Goal: Transaction & Acquisition: Book appointment/travel/reservation

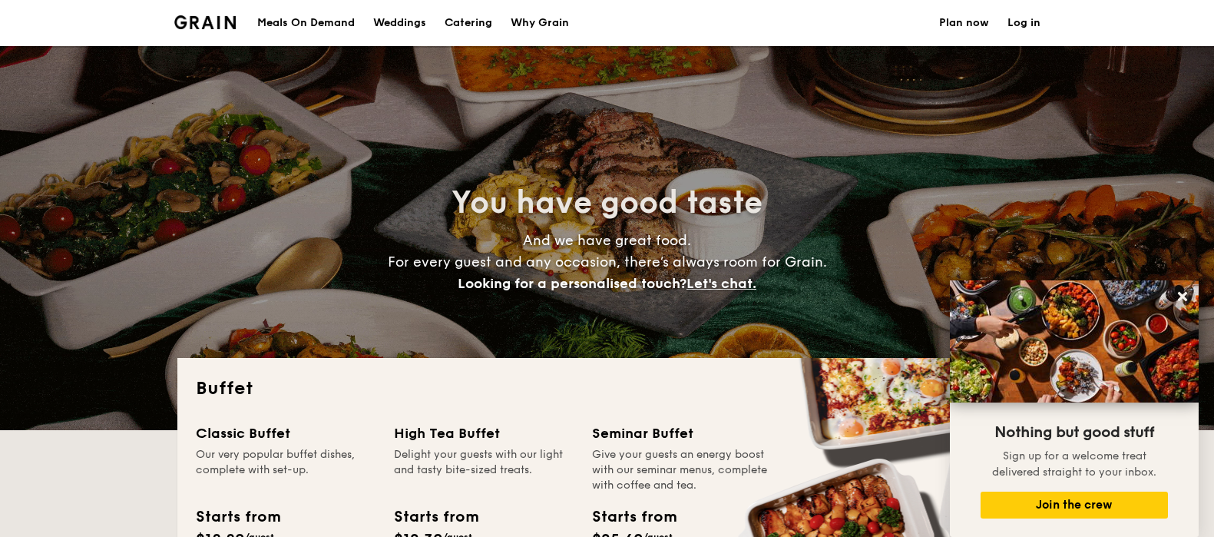
select select
click at [190, 18] on img at bounding box center [205, 22] width 62 height 14
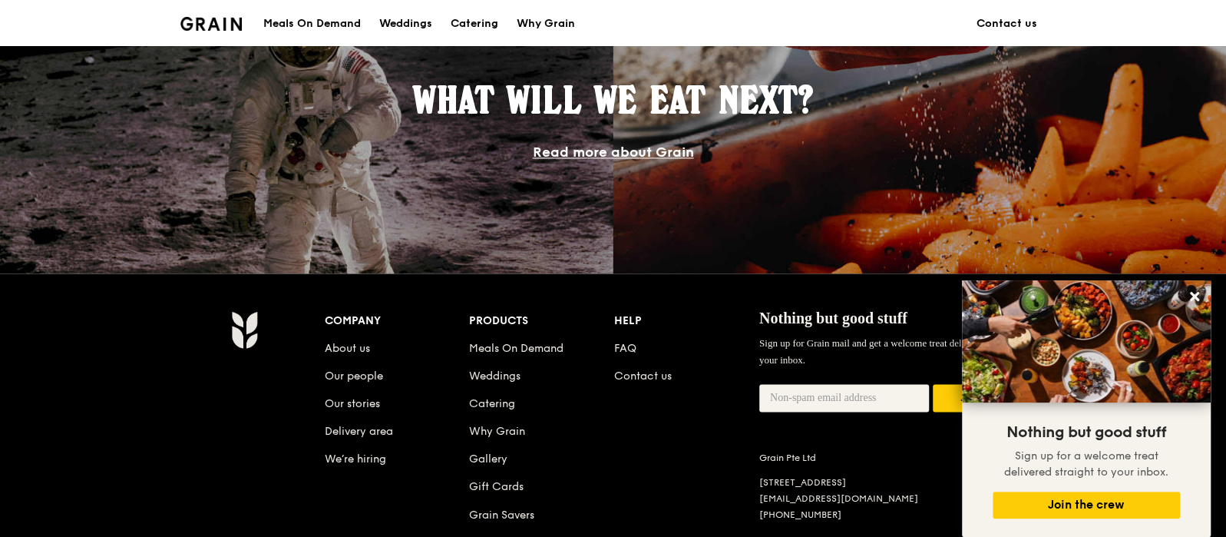
scroll to position [1402, 0]
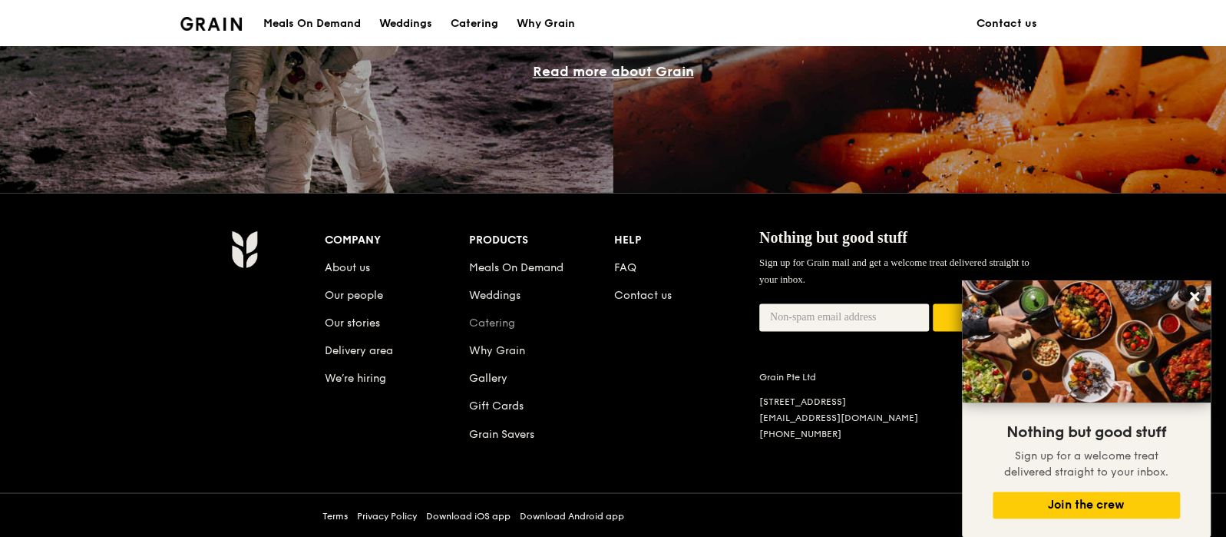
click at [498, 318] on link "Catering" at bounding box center [492, 322] width 46 height 13
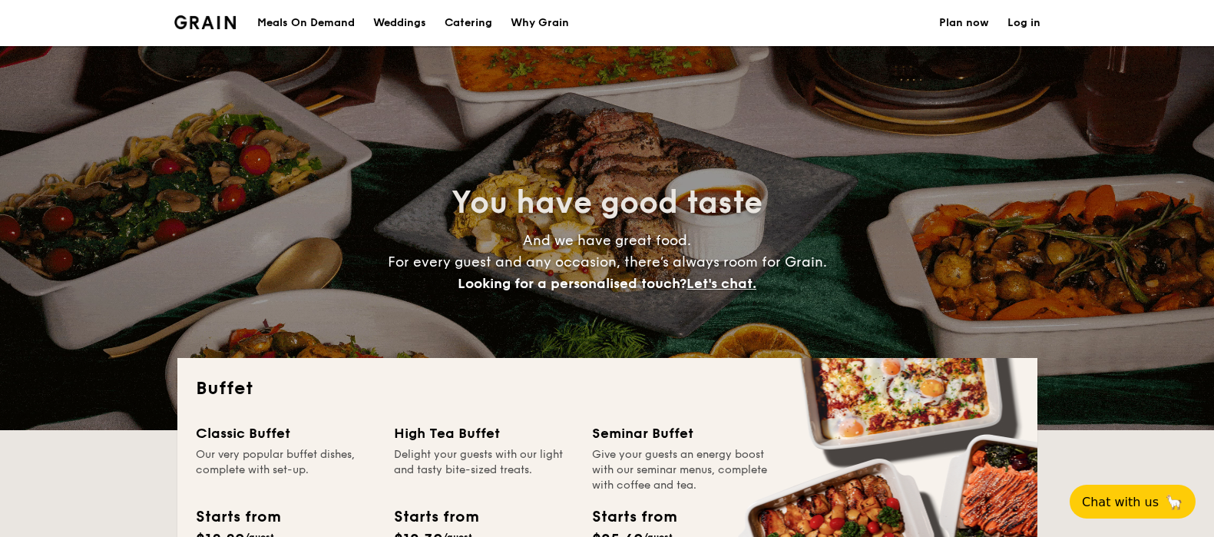
select select
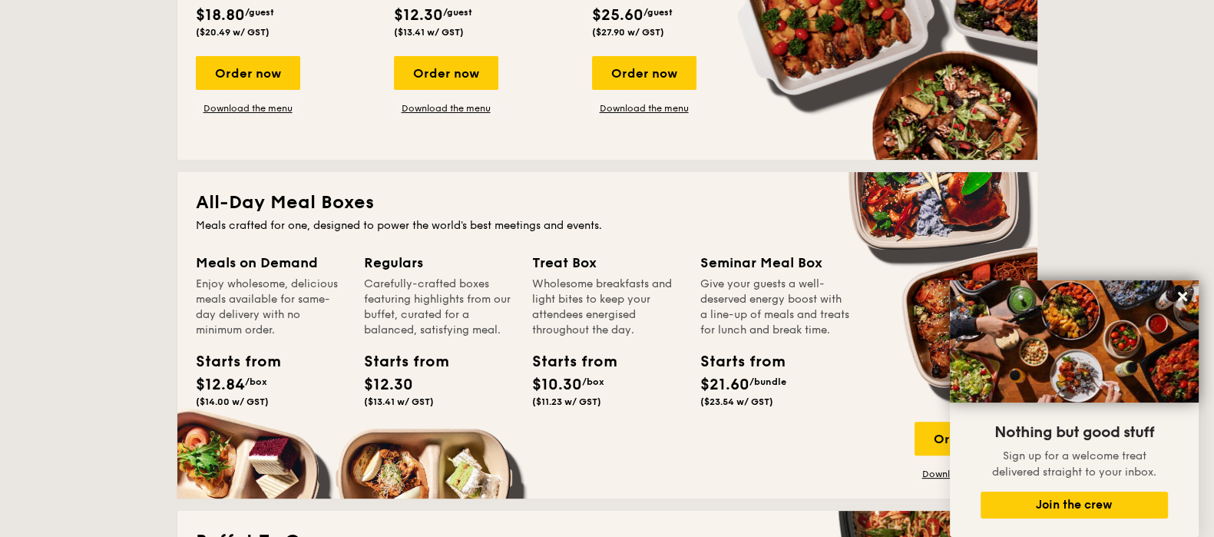
scroll to position [409, 0]
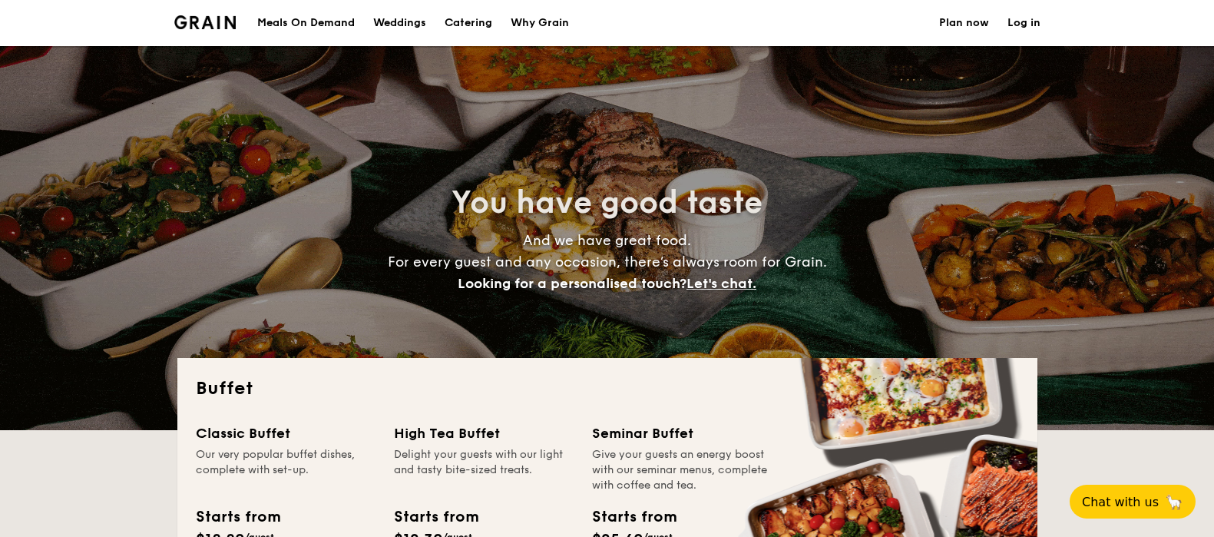
select select
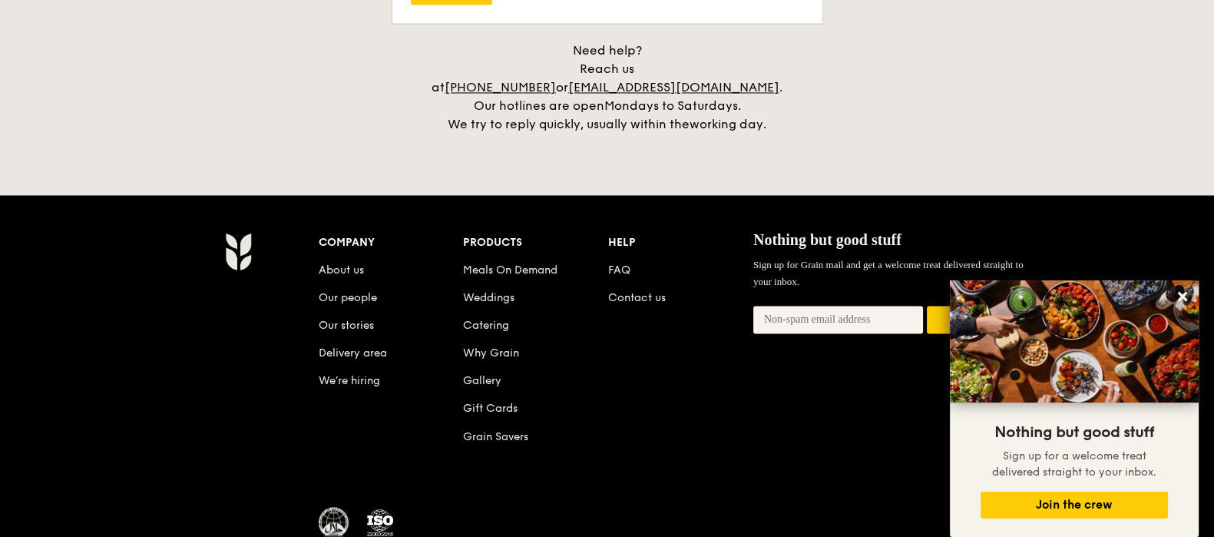
scroll to position [3222, 0]
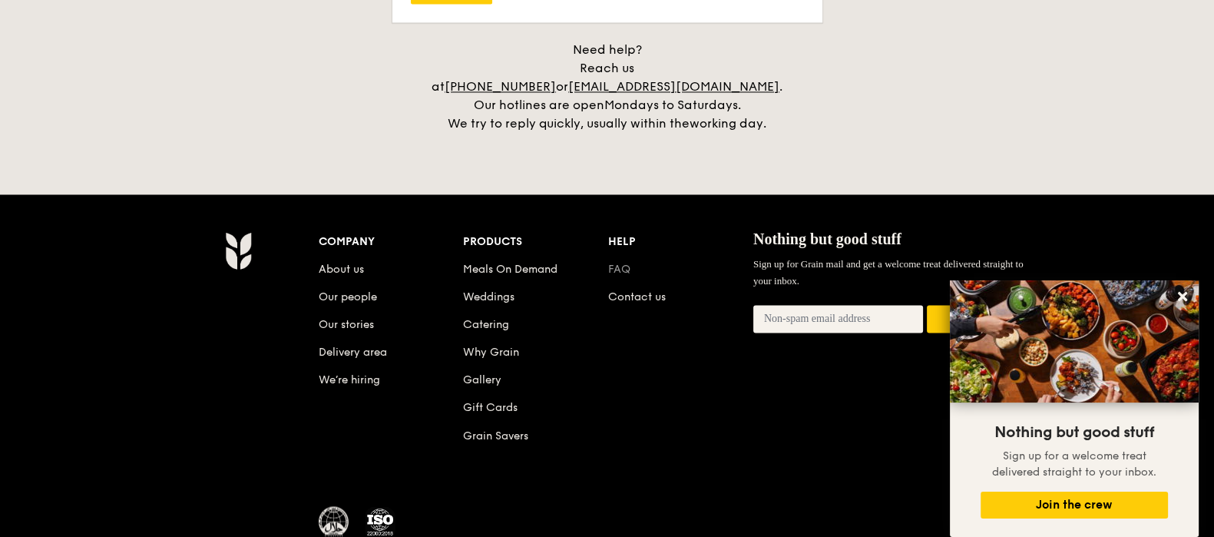
click at [625, 263] on link "FAQ" at bounding box center [619, 269] width 22 height 13
